Goal: Book appointment/travel/reservation

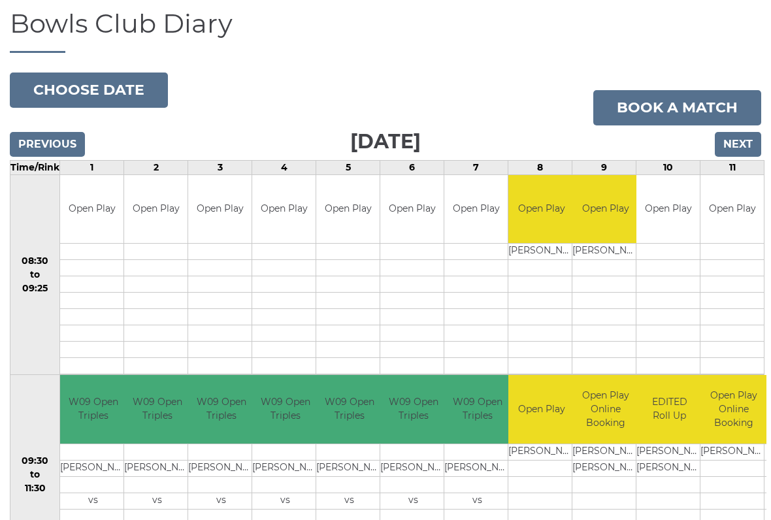
scroll to position [90, 0]
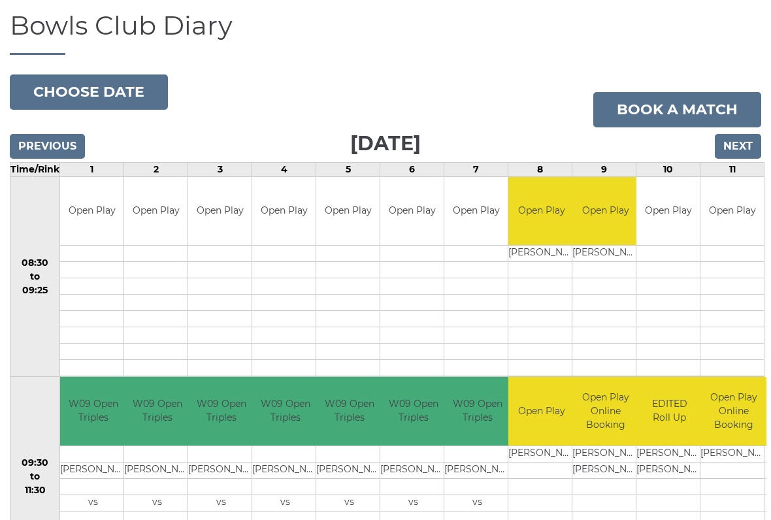
click at [732, 135] on input "Next" at bounding box center [738, 146] width 46 height 25
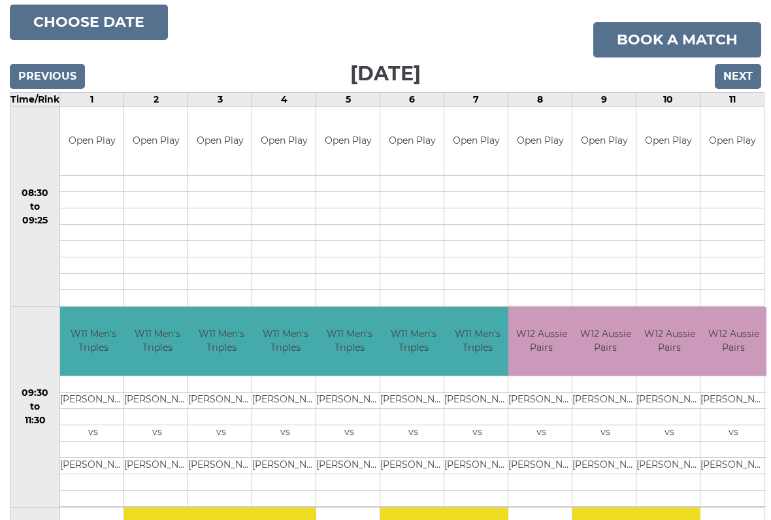
scroll to position [161, 0]
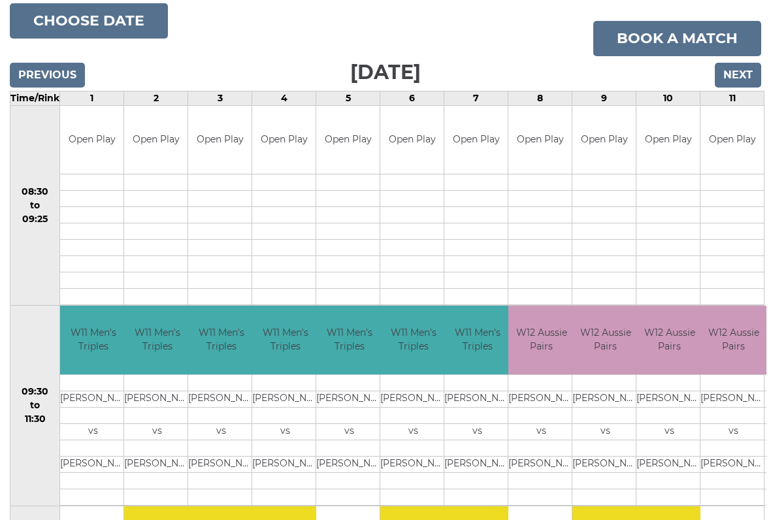
click at [746, 78] on input "Next" at bounding box center [738, 75] width 46 height 25
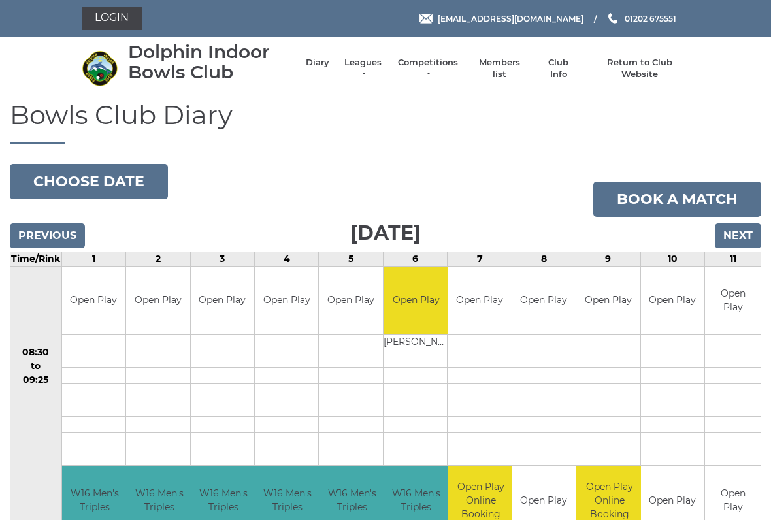
click at [6, 16] on div "Login reception@dolphinibc.com 01202 675551" at bounding box center [385, 18] width 771 height 37
click at [738, 235] on input "Next" at bounding box center [738, 235] width 46 height 25
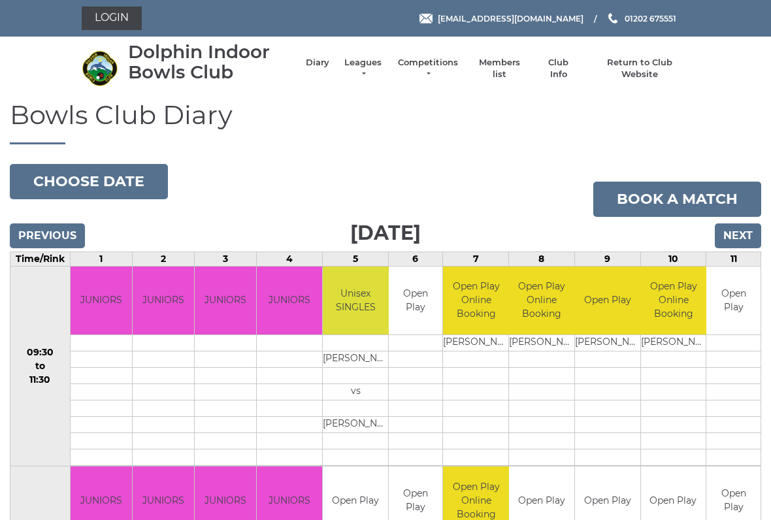
click at [740, 232] on input "Next" at bounding box center [738, 235] width 46 height 25
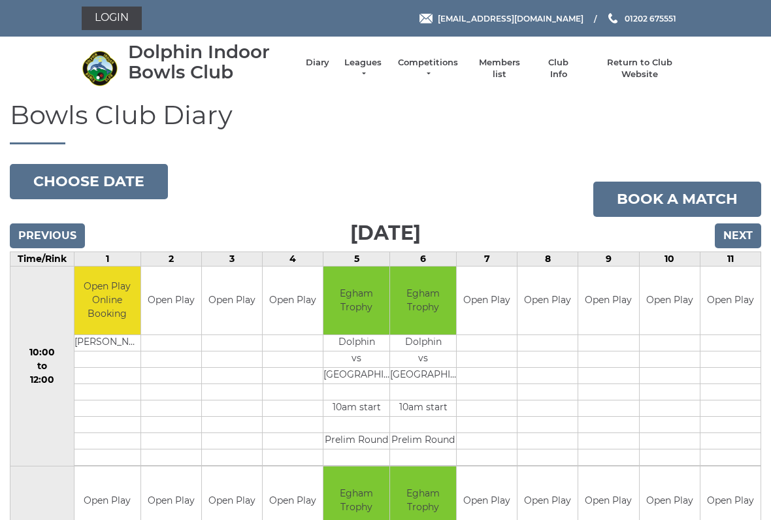
click at [747, 227] on input "Next" at bounding box center [738, 235] width 46 height 25
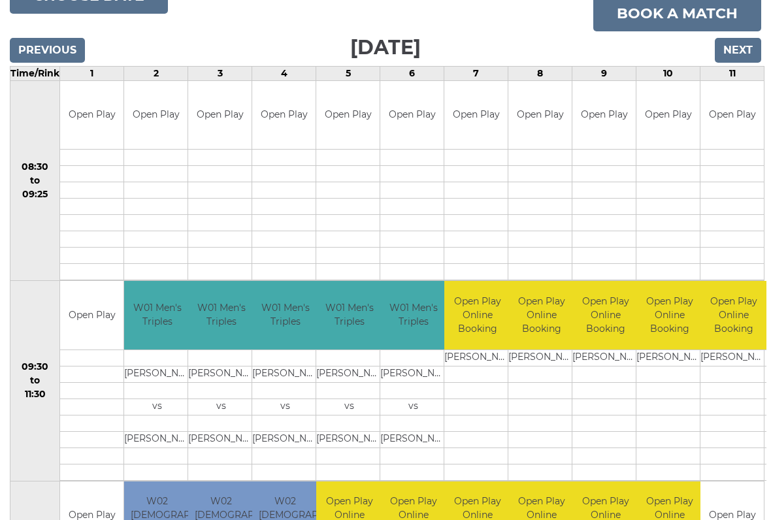
scroll to position [186, 0]
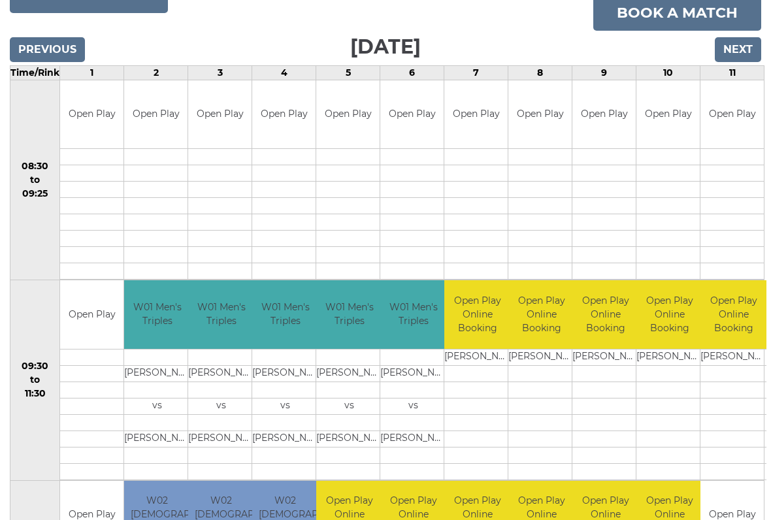
click at [42, 44] on input "Previous" at bounding box center [47, 49] width 75 height 25
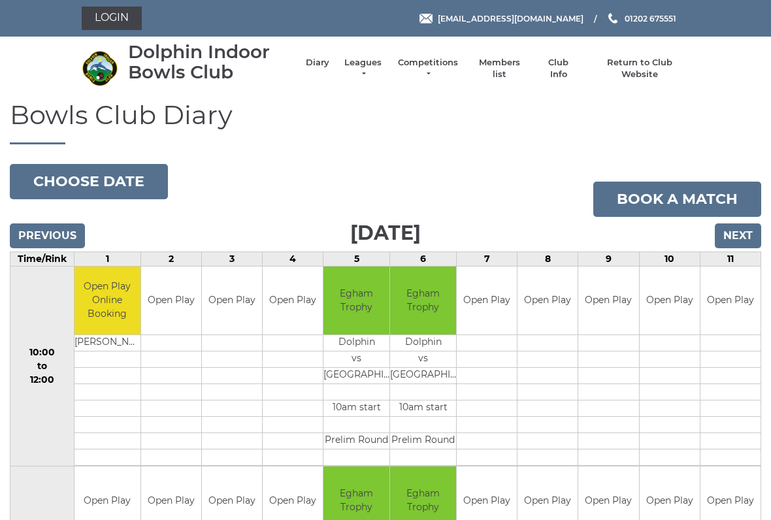
click at [738, 228] on input "Next" at bounding box center [738, 235] width 46 height 25
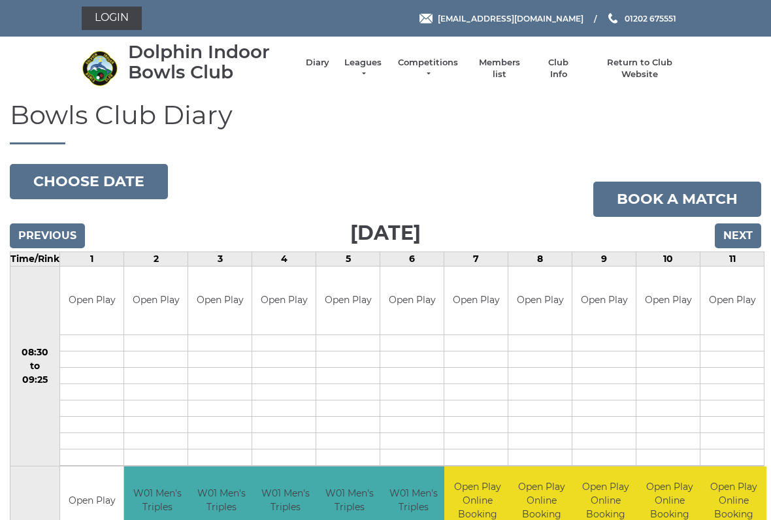
click at [734, 232] on input "Next" at bounding box center [738, 235] width 46 height 25
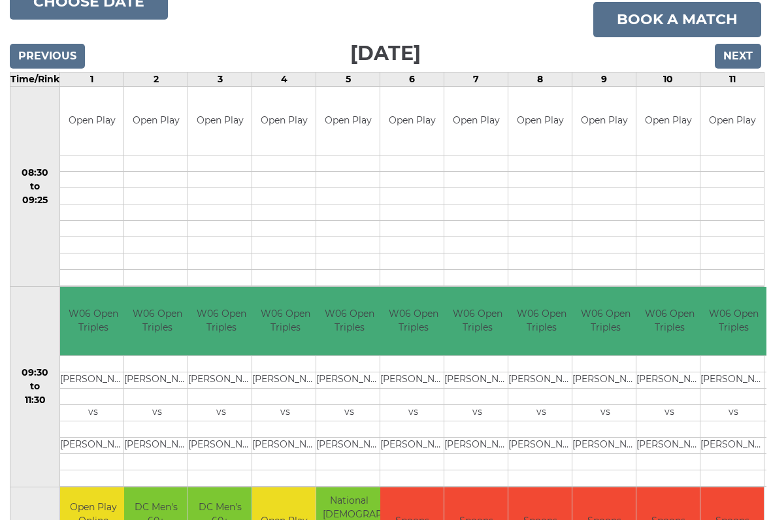
scroll to position [184, 0]
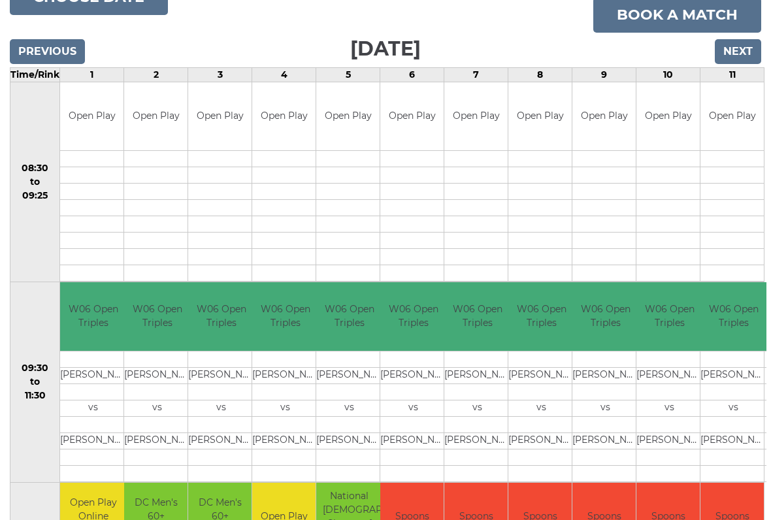
click at [738, 54] on input "Next" at bounding box center [738, 52] width 46 height 25
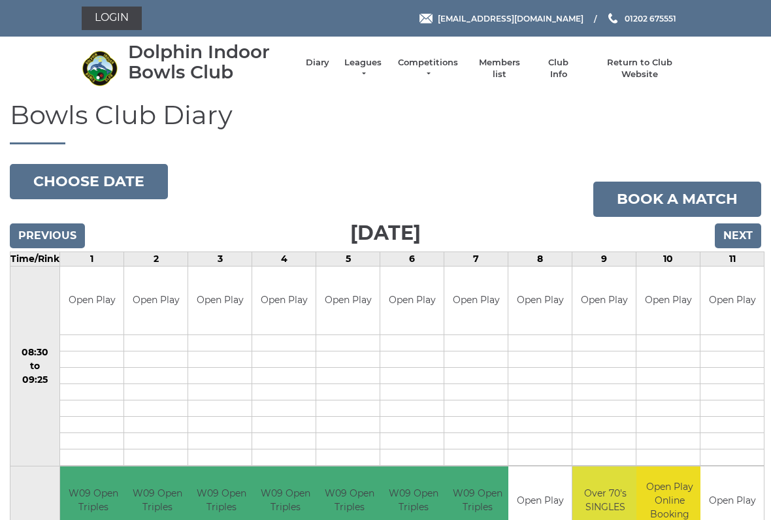
click at [742, 235] on input "Next" at bounding box center [738, 235] width 46 height 25
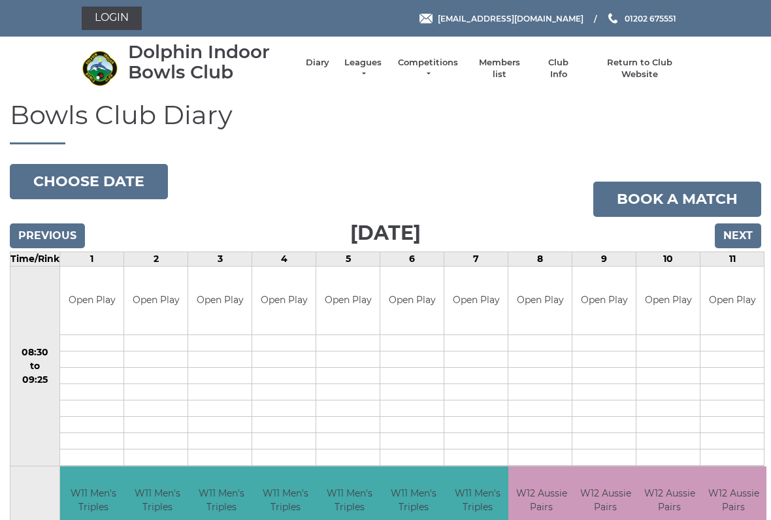
click at [726, 235] on input "Next" at bounding box center [738, 235] width 46 height 25
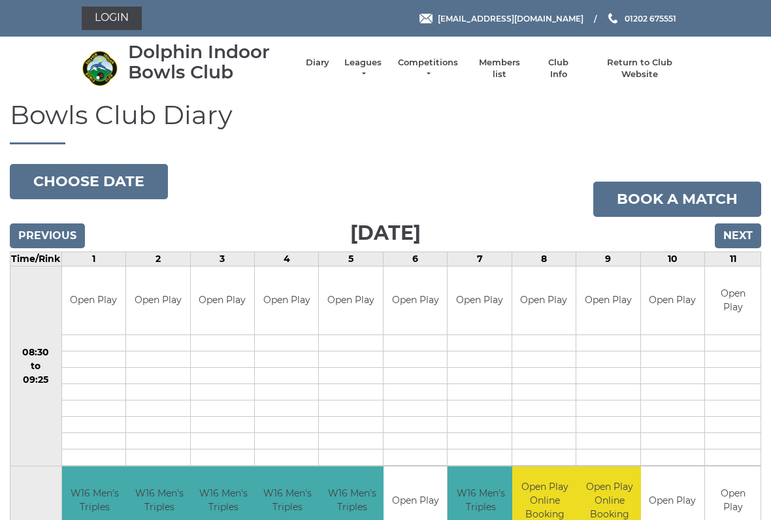
click at [751, 223] on input "Next" at bounding box center [738, 235] width 46 height 25
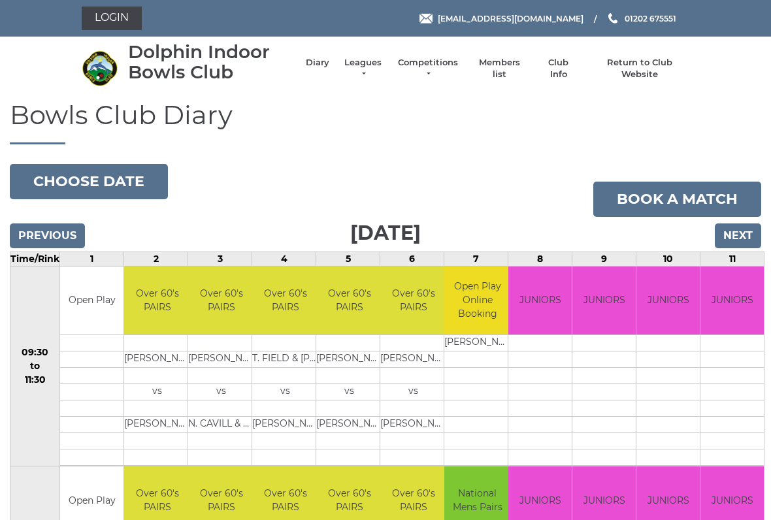
click at [732, 223] on input "Next" at bounding box center [738, 235] width 46 height 25
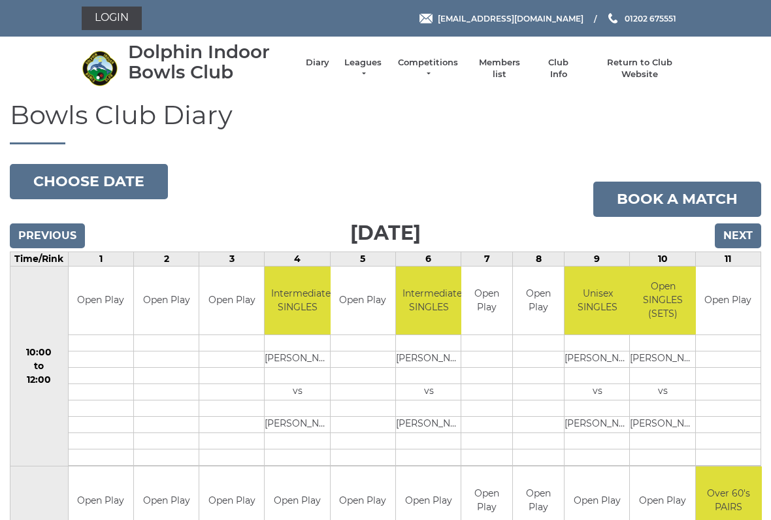
click at [742, 232] on input "Next" at bounding box center [738, 235] width 46 height 25
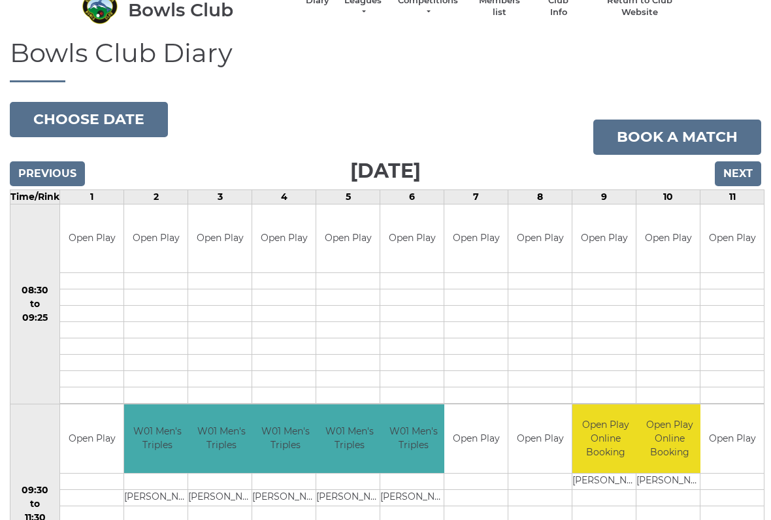
scroll to position [58, 0]
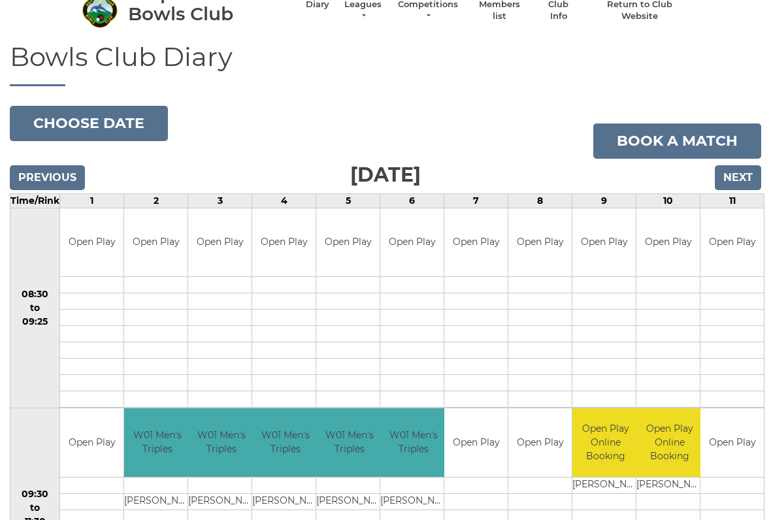
click at [740, 175] on input "Next" at bounding box center [738, 177] width 46 height 25
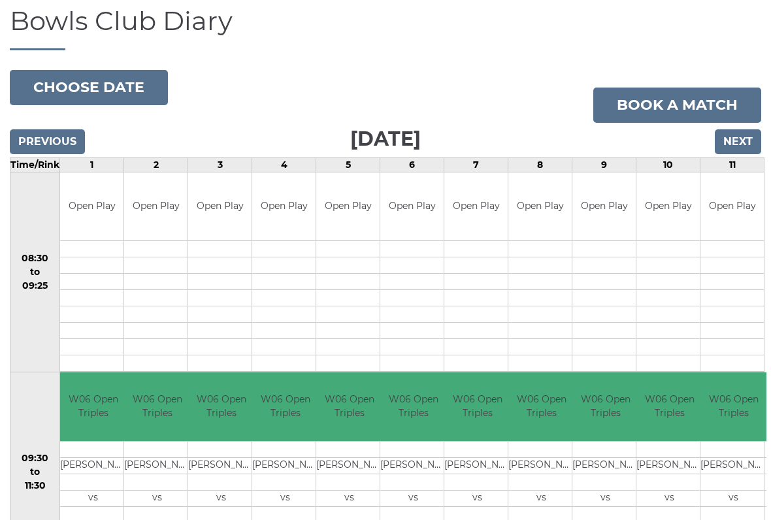
scroll to position [130, 0]
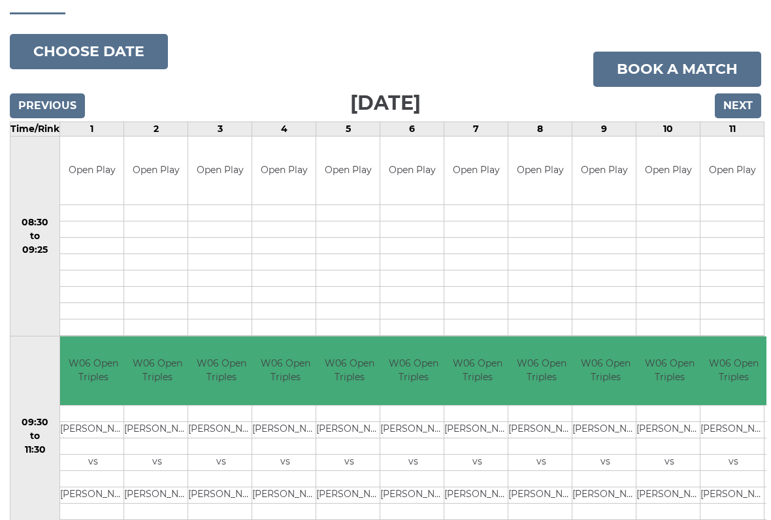
click at [751, 93] on input "Next" at bounding box center [738, 105] width 46 height 25
